Goal: Task Accomplishment & Management: Use online tool/utility

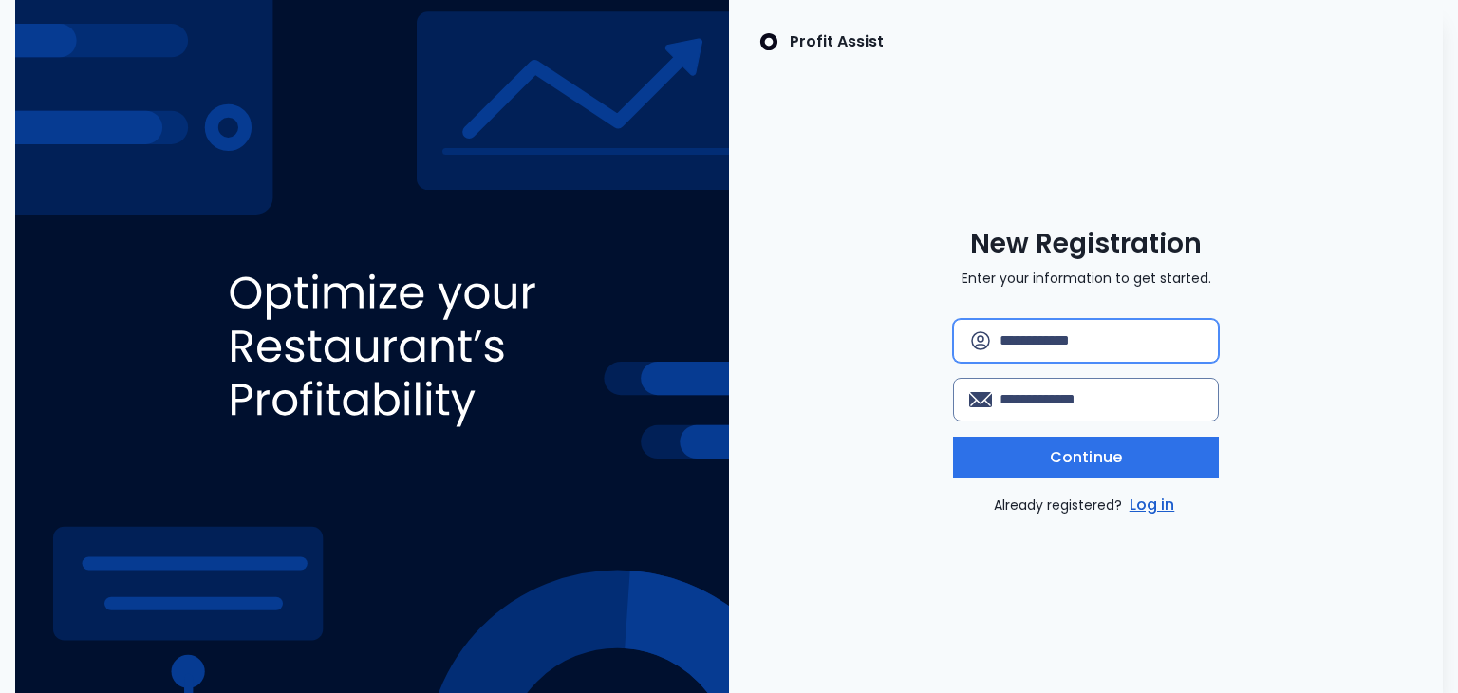
click at [1048, 343] on input "text" at bounding box center [1101, 341] width 203 height 42
click at [1150, 502] on link "Log in" at bounding box center [1152, 505] width 53 height 23
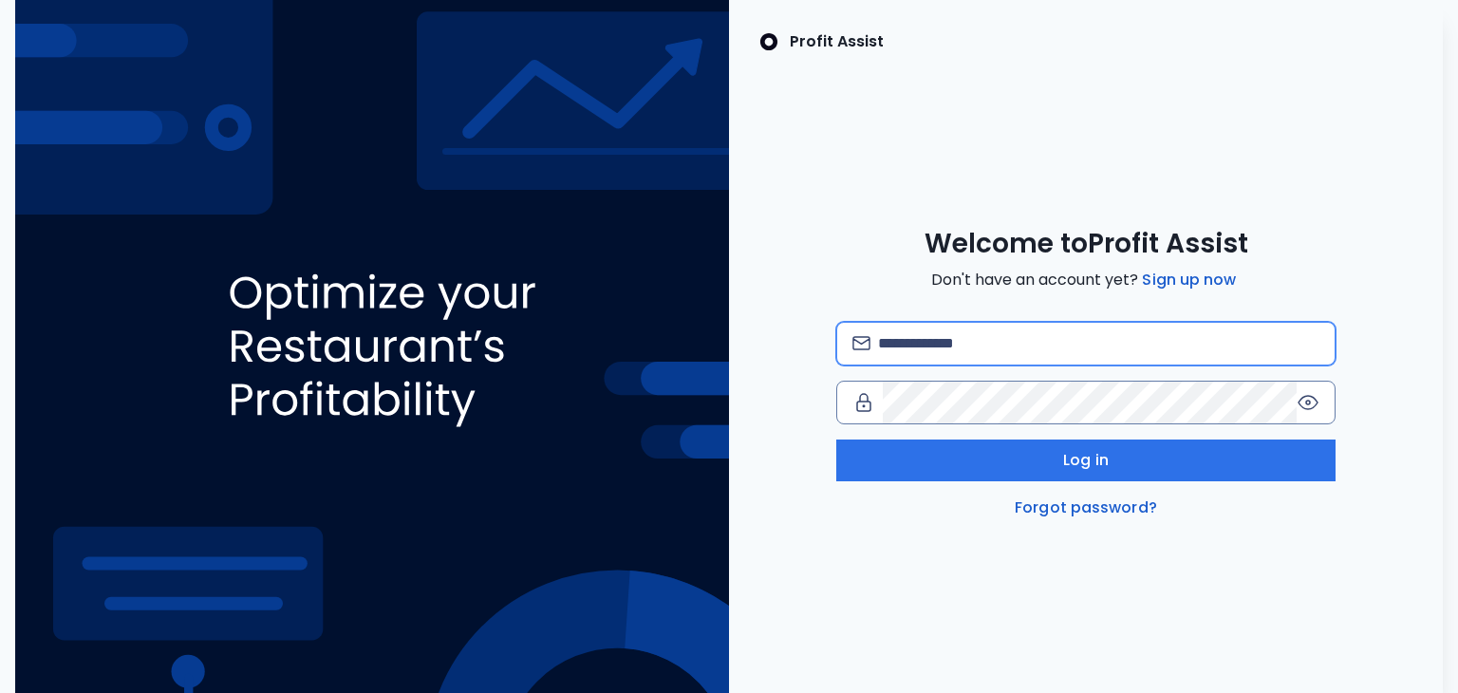
click at [1006, 346] on input "email" at bounding box center [1099, 344] width 442 height 42
type input "**********"
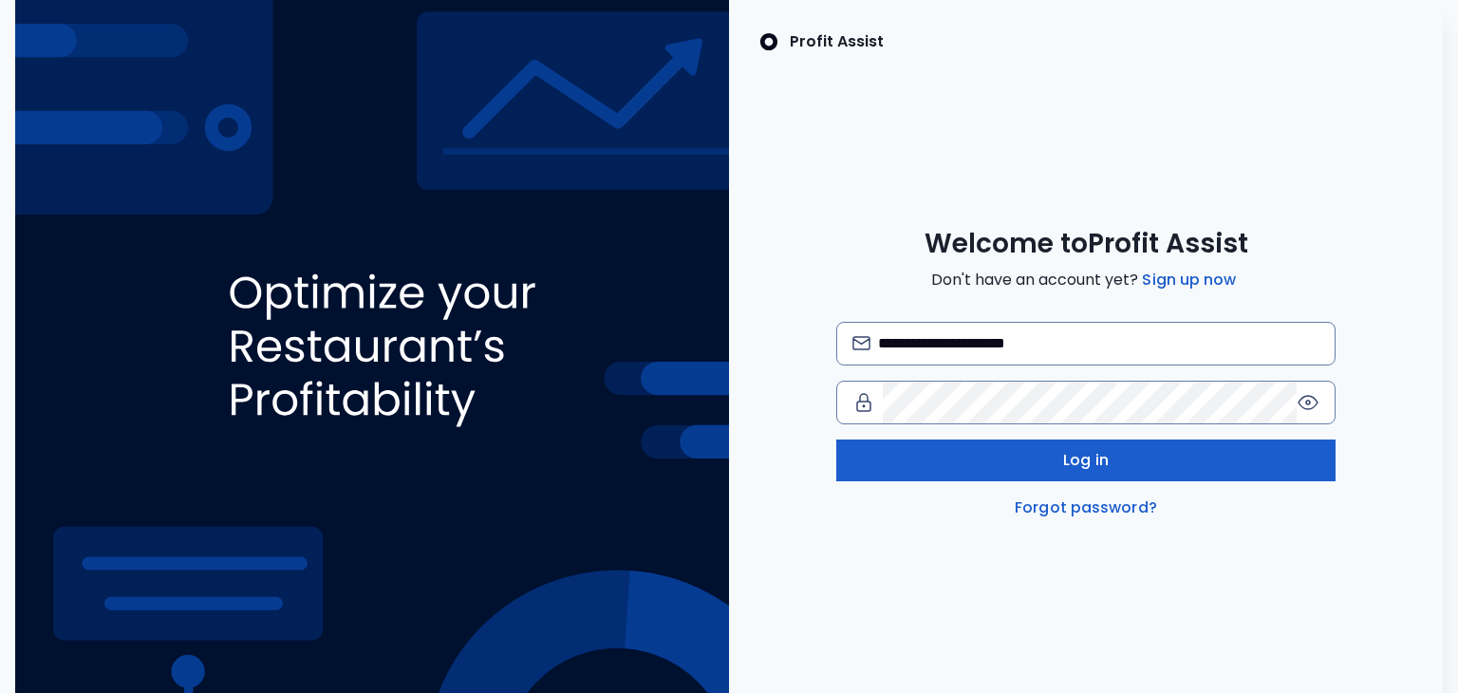
click at [930, 464] on button "Log in" at bounding box center [1086, 460] width 500 height 42
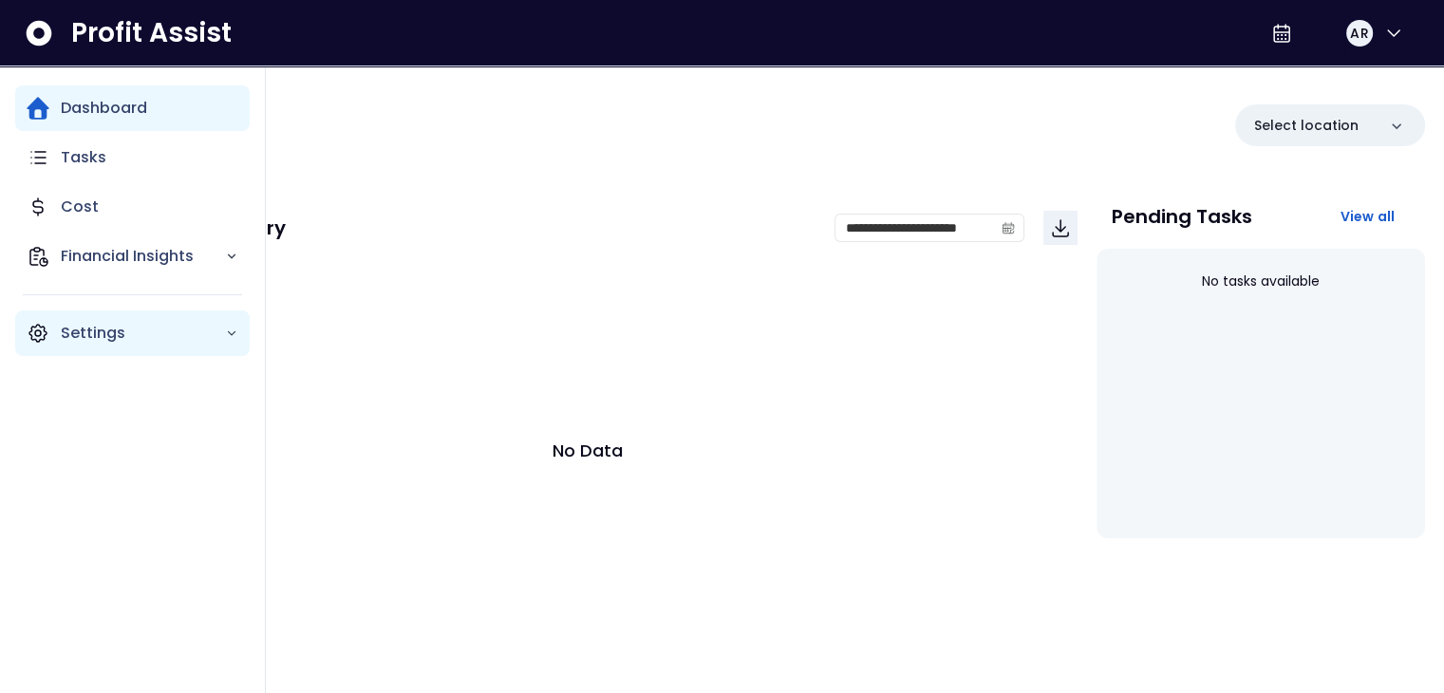
click at [229, 337] on icon "Main navigation" at bounding box center [231, 333] width 13 height 13
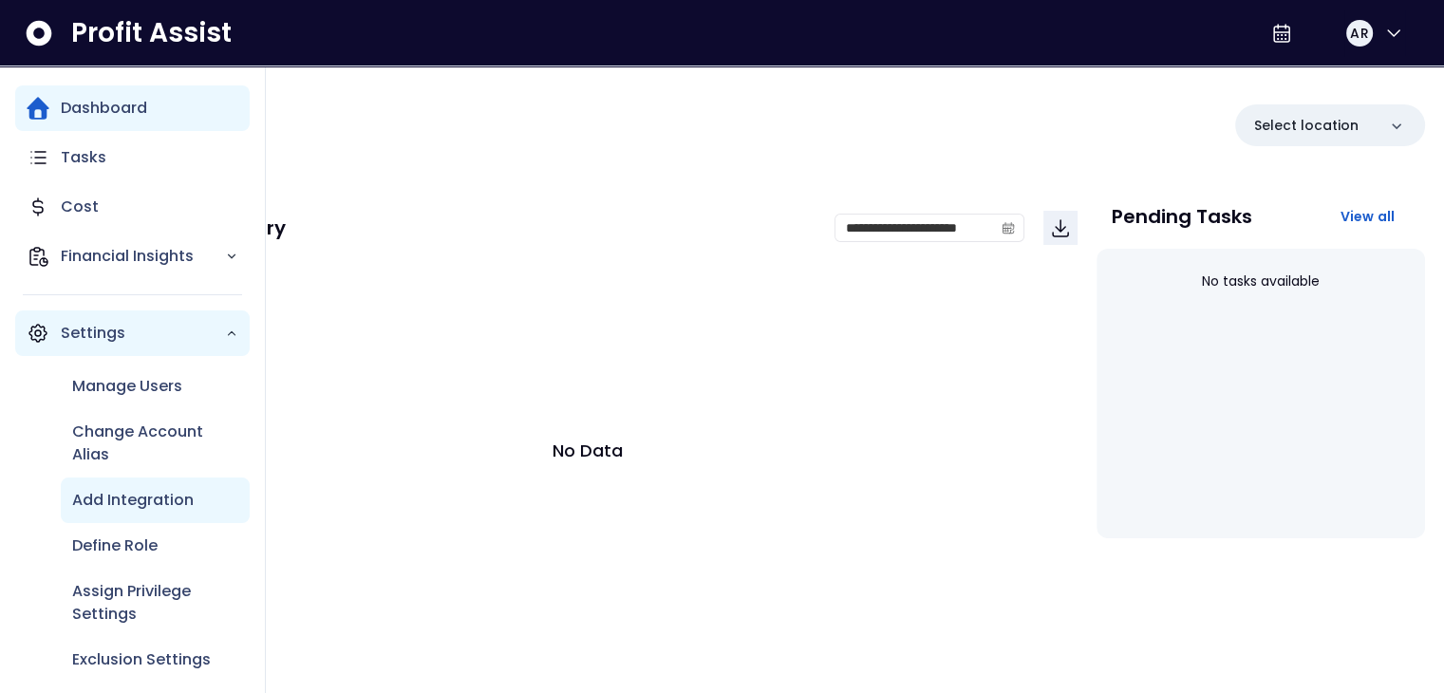
click at [187, 501] on p "Add Integration" at bounding box center [132, 500] width 121 height 23
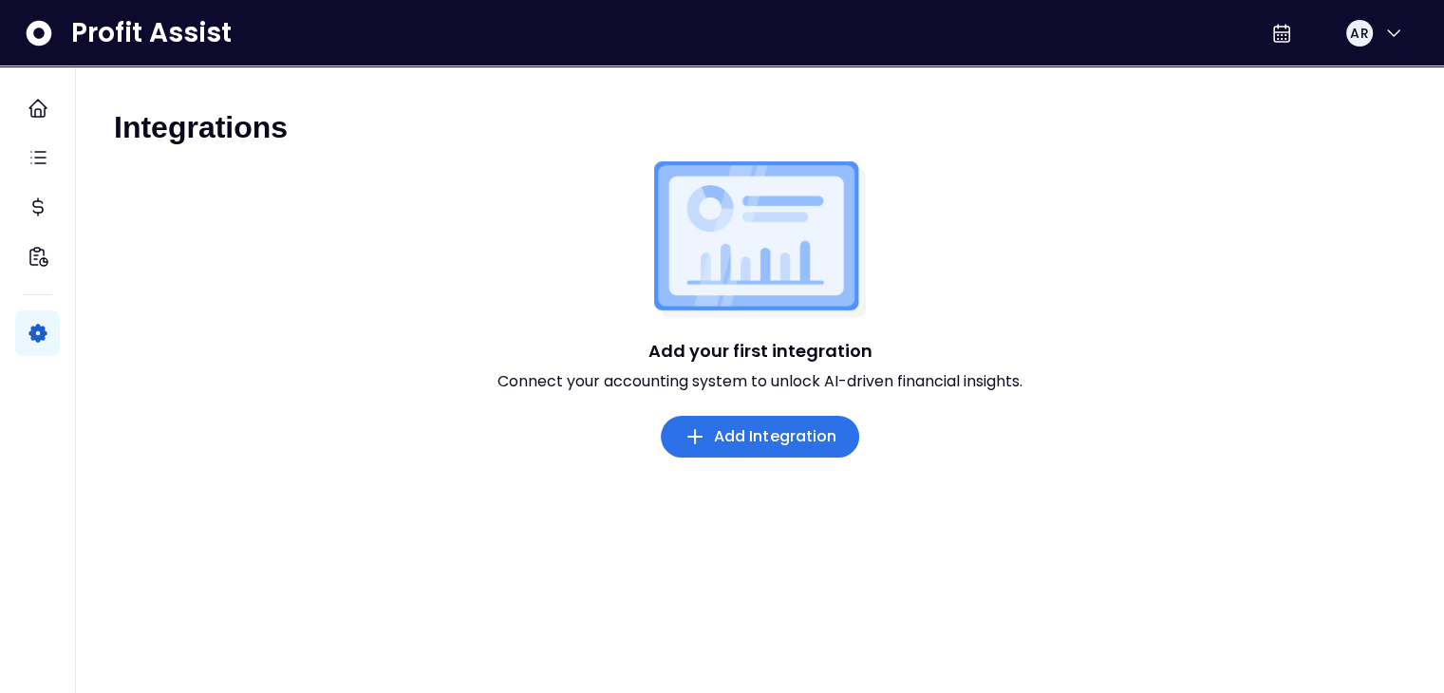
click at [741, 441] on span "Add Integration" at bounding box center [775, 436] width 123 height 23
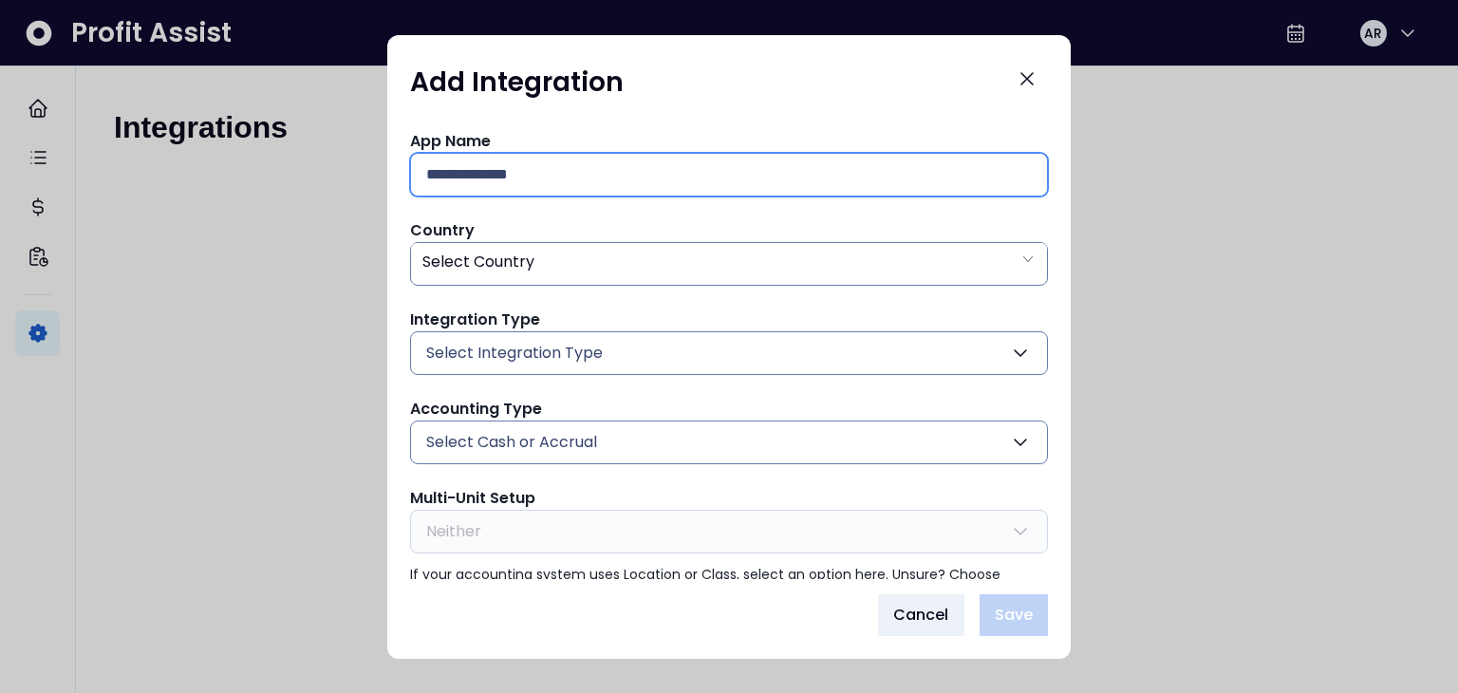
click at [713, 176] on input "text" at bounding box center [729, 175] width 606 height 42
click at [1029, 79] on icon "Close" at bounding box center [1027, 78] width 23 height 23
